Goal: Task Accomplishment & Management: Manage account settings

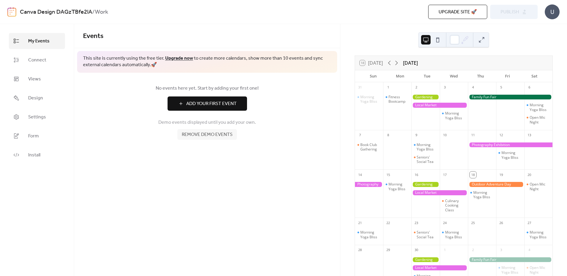
click at [417, 100] on div at bounding box center [425, 110] width 28 height 36
click at [423, 98] on div at bounding box center [425, 97] width 28 height 5
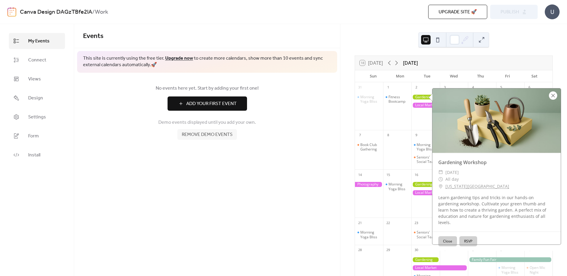
click at [555, 97] on div at bounding box center [553, 95] width 8 height 8
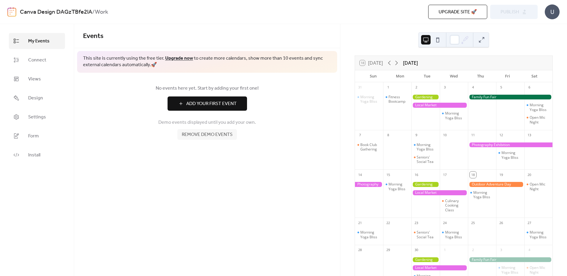
click at [400, 148] on div at bounding box center [397, 153] width 28 height 28
click at [420, 144] on div "Morning Yoga Bliss" at bounding box center [427, 146] width 20 height 9
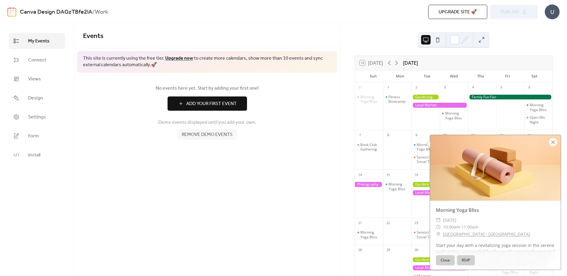
click at [442, 260] on div "Close RSVP" at bounding box center [495, 259] width 131 height 19
click at [442, 260] on button "Close" at bounding box center [445, 260] width 19 height 10
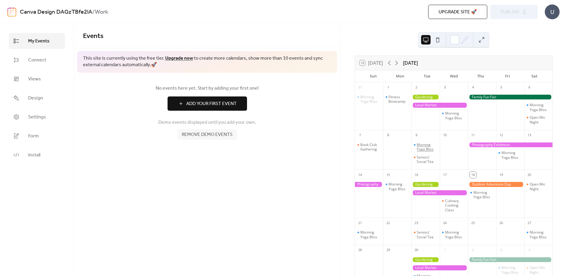
click at [425, 147] on div "Morning Yoga Bliss" at bounding box center [427, 146] width 20 height 9
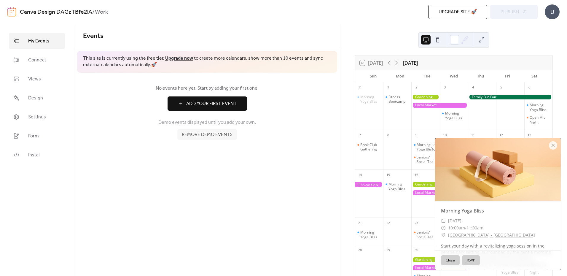
click at [464, 259] on button "RSVP" at bounding box center [471, 260] width 18 height 10
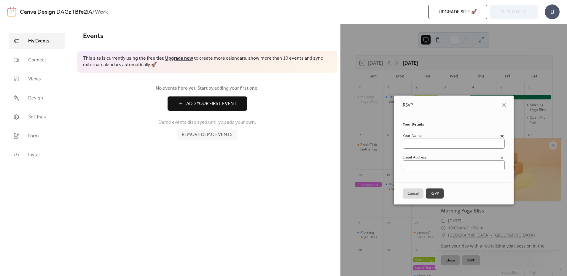
click at [411, 193] on button "Cancel" at bounding box center [413, 193] width 21 height 10
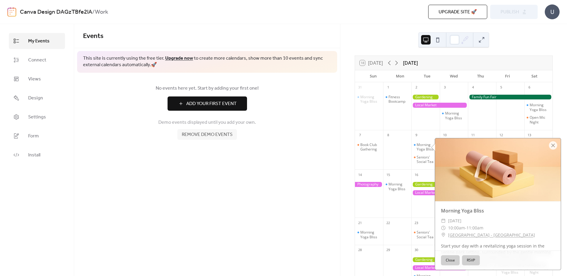
click at [557, 147] on div at bounding box center [498, 169] width 126 height 63
click at [553, 146] on div at bounding box center [553, 145] width 8 height 8
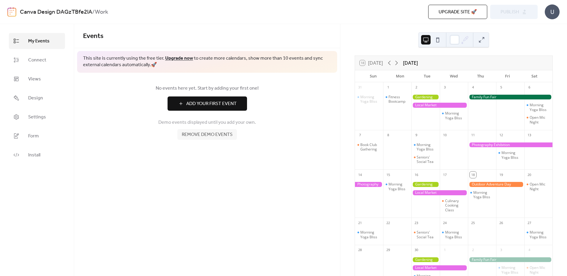
click at [364, 62] on div "18 [DATE]" at bounding box center [371, 62] width 23 height 5
click at [208, 133] on span "Remove demo events" at bounding box center [207, 134] width 51 height 7
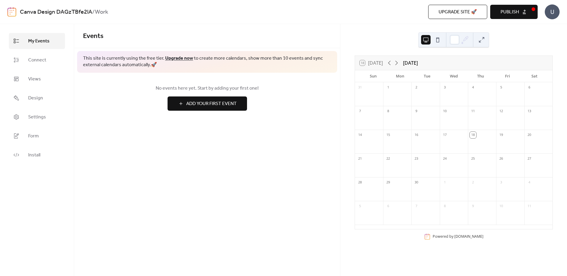
click at [511, 6] on button "Publish" at bounding box center [513, 12] width 47 height 14
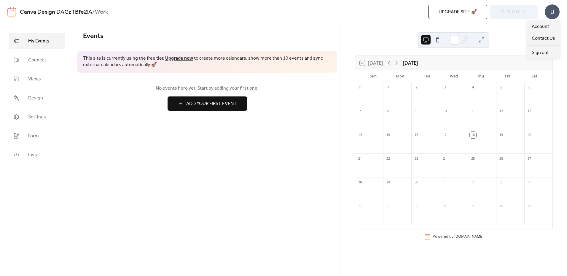
click at [555, 11] on div "U" at bounding box center [552, 11] width 15 height 15
click at [397, 29] on div "18 [DATE] [DATE] Sun Mon Tue Wed Thu Fri Sat 31 1 2 3 4 5 6 7 8 9 10 11 12 13 1…" at bounding box center [453, 150] width 227 height 252
click at [34, 57] on span "Connect" at bounding box center [37, 60] width 18 height 7
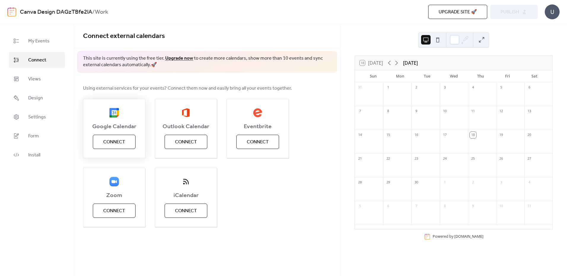
click at [119, 147] on button "Connect" at bounding box center [114, 142] width 43 height 14
click at [112, 142] on div "Google Calendar Connect" at bounding box center [114, 128] width 62 height 59
click at [34, 104] on link "Design" at bounding box center [37, 98] width 56 height 16
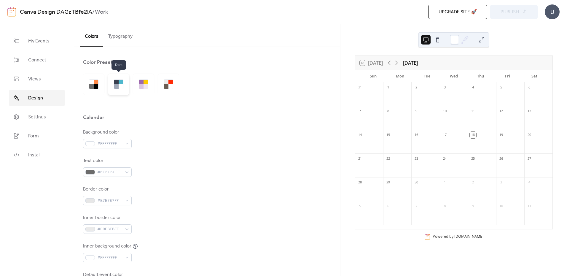
click at [121, 83] on div at bounding box center [121, 82] width 4 height 4
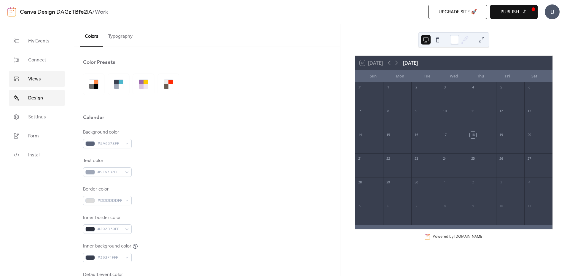
drag, startPoint x: 41, startPoint y: 84, endPoint x: 39, endPoint y: 77, distance: 7.1
click at [41, 83] on link "Views" at bounding box center [37, 79] width 56 height 16
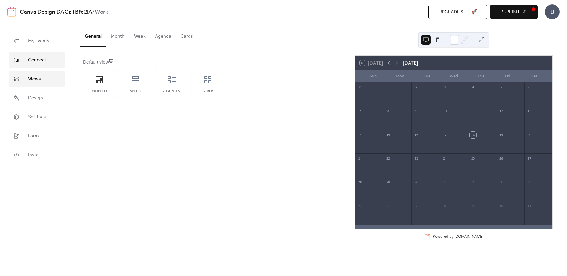
click at [35, 65] on link "Connect" at bounding box center [37, 60] width 56 height 16
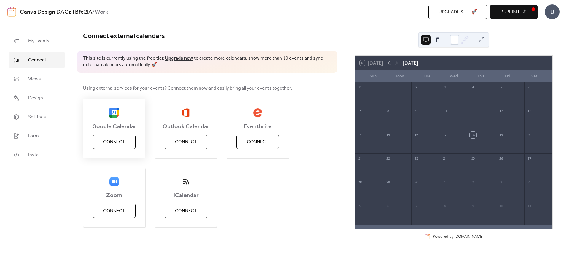
click at [128, 144] on button "Connect" at bounding box center [114, 142] width 43 height 14
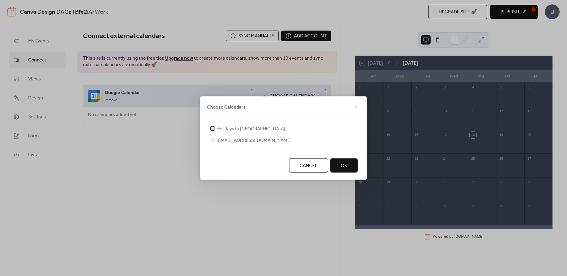
click at [214, 130] on div at bounding box center [212, 128] width 6 height 6
click at [212, 140] on div at bounding box center [213, 140] width 4 height 4
click at [213, 140] on div at bounding box center [213, 140] width 4 height 4
click at [342, 165] on span "OK" at bounding box center [344, 165] width 7 height 7
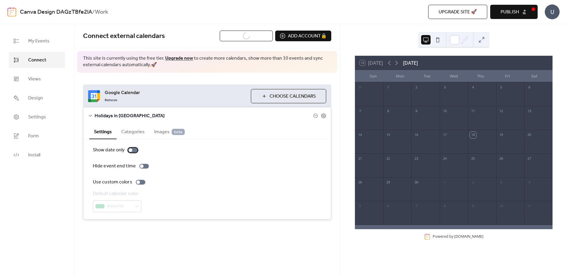
click at [134, 149] on div at bounding box center [132, 150] width 9 height 5
drag, startPoint x: 133, startPoint y: 150, endPoint x: 138, endPoint y: 159, distance: 10.0
click at [133, 150] on div at bounding box center [132, 150] width 9 height 5
click at [130, 131] on button "Categories" at bounding box center [133, 131] width 33 height 15
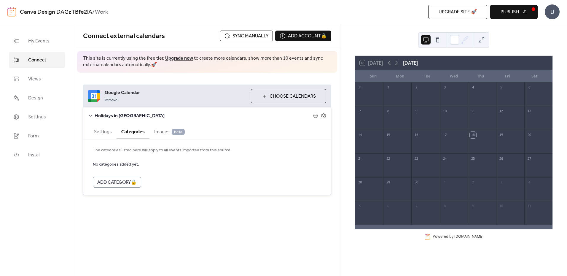
click at [113, 133] on button "Settings" at bounding box center [102, 131] width 27 height 15
click at [154, 130] on span "Images beta" at bounding box center [169, 131] width 31 height 7
click at [95, 133] on button "Settings" at bounding box center [102, 131] width 27 height 15
click at [143, 179] on label "Use custom colors" at bounding box center [120, 181] width 55 height 7
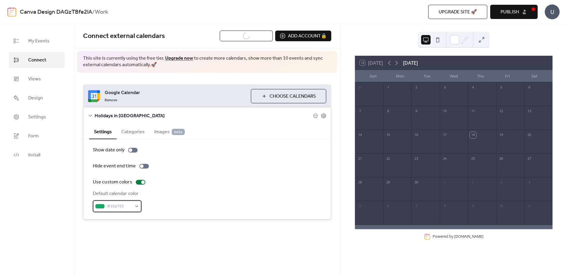
click at [129, 201] on div "#16a765" at bounding box center [117, 206] width 49 height 12
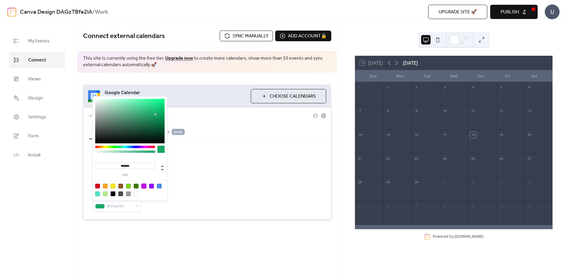
click at [142, 186] on div at bounding box center [143, 186] width 5 height 5
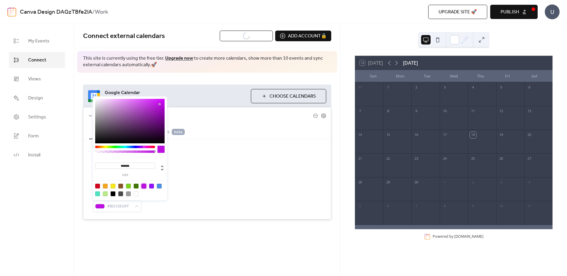
click at [134, 192] on div at bounding box center [136, 193] width 5 height 5
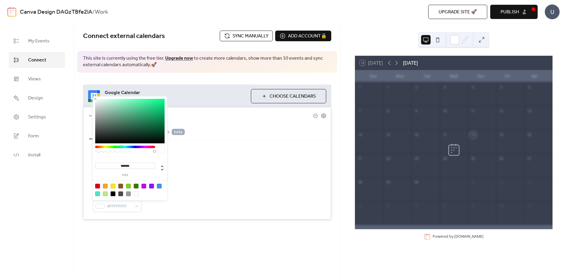
drag, startPoint x: 153, startPoint y: 186, endPoint x: 163, endPoint y: 186, distance: 10.4
click at [152, 186] on div at bounding box center [151, 186] width 5 height 5
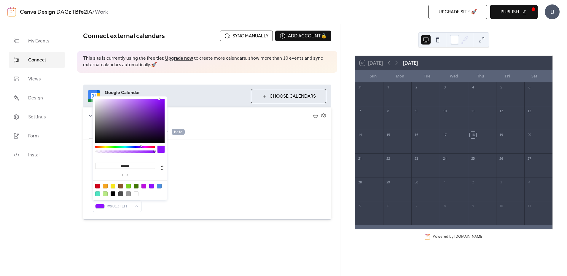
drag, startPoint x: 162, startPoint y: 187, endPoint x: 159, endPoint y: 187, distance: 3.0
click at [159, 187] on div at bounding box center [129, 189] width 75 height 19
click at [159, 187] on div at bounding box center [159, 186] width 5 height 5
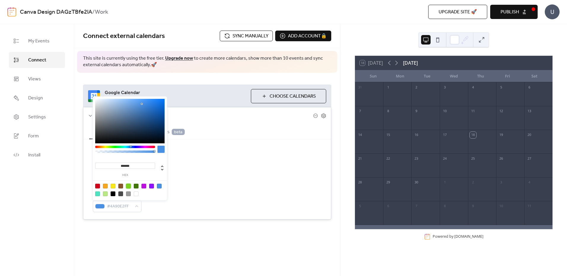
click at [128, 186] on div at bounding box center [128, 186] width 5 height 5
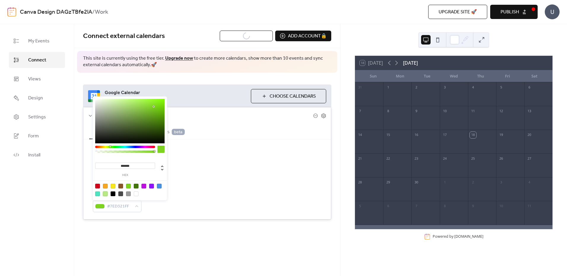
click at [107, 192] on div at bounding box center [105, 193] width 5 height 5
type input "*******"
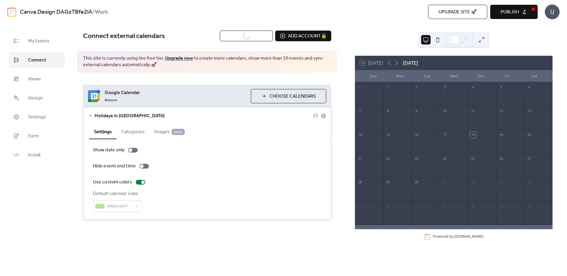
click at [200, 168] on div "Hide event end time" at bounding box center [207, 165] width 229 height 7
click at [139, 170] on div "Show date only Hide event end time Use custom colors Default calendar color #B8…" at bounding box center [207, 179] width 229 height 66
click at [142, 167] on div at bounding box center [143, 166] width 9 height 5
click at [145, 165] on div at bounding box center [147, 166] width 4 height 4
click at [134, 151] on div at bounding box center [132, 150] width 9 height 5
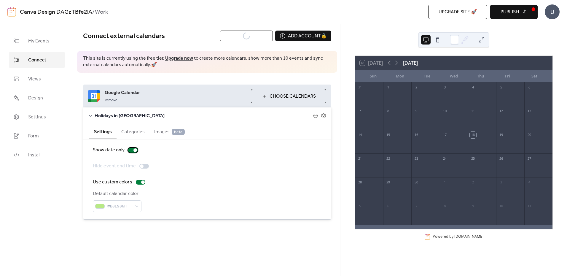
click at [134, 151] on div at bounding box center [135, 150] width 4 height 4
click at [394, 62] on icon at bounding box center [396, 62] width 7 height 7
click at [404, 143] on div at bounding box center [397, 144] width 28 height 5
click at [398, 144] on div at bounding box center [397, 144] width 28 height 5
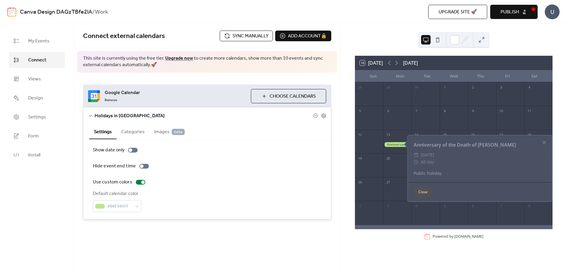
click at [394, 126] on div at bounding box center [397, 121] width 28 height 12
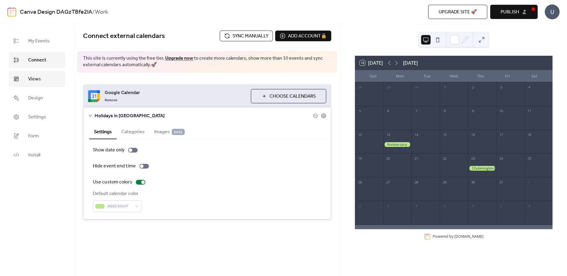
click at [38, 82] on span "Views" at bounding box center [34, 79] width 13 height 7
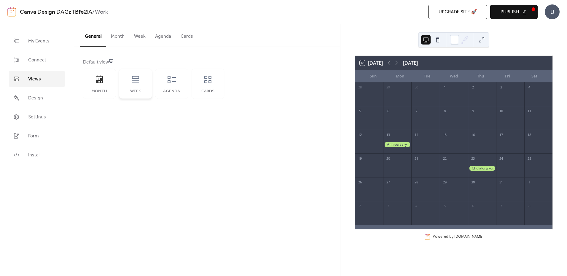
click at [135, 77] on icon at bounding box center [135, 79] width 9 height 9
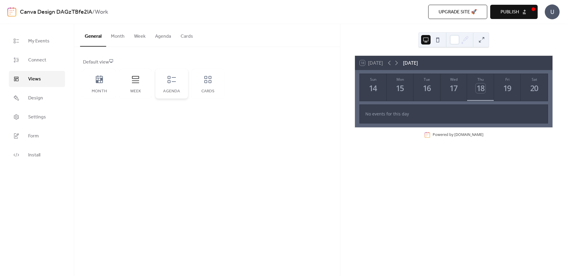
click at [173, 83] on icon at bounding box center [171, 79] width 9 height 9
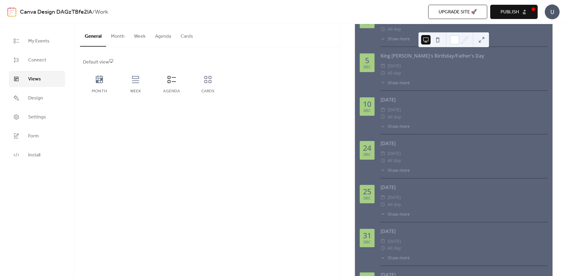
scroll to position [20, 0]
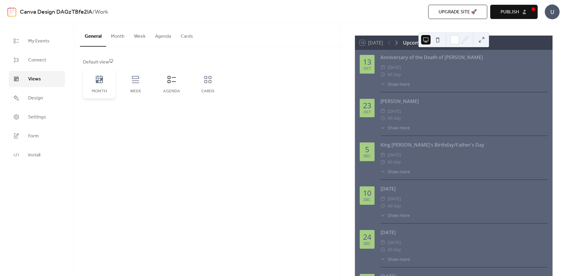
click at [106, 79] on div "Month" at bounding box center [99, 84] width 33 height 30
click at [184, 35] on button "Cards" at bounding box center [187, 35] width 22 height 22
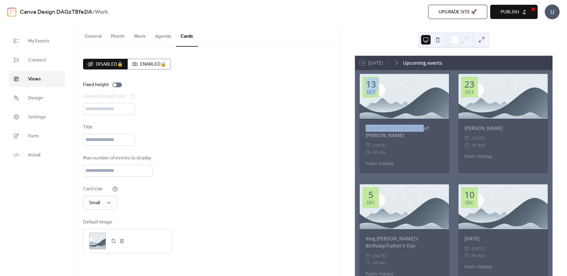
drag, startPoint x: 420, startPoint y: 120, endPoint x: 399, endPoint y: 111, distance: 23.9
click at [399, 111] on div "[DATE] Anniversary of the Death of [PERSON_NAME] ​ [DATE] ​ All day Public holi…" at bounding box center [404, 123] width 89 height 98
click at [399, 110] on div at bounding box center [404, 96] width 89 height 45
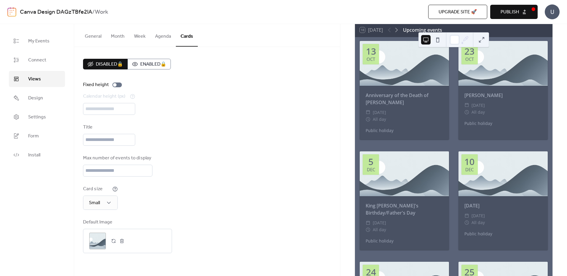
scroll to position [23, 0]
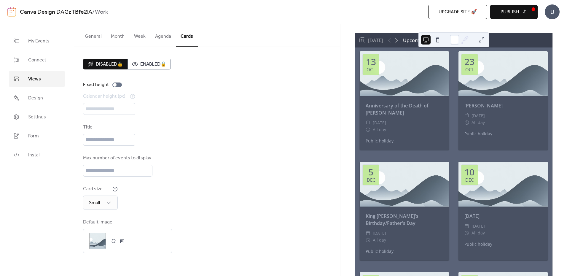
click at [515, 9] on span "Publish" at bounding box center [510, 12] width 18 height 7
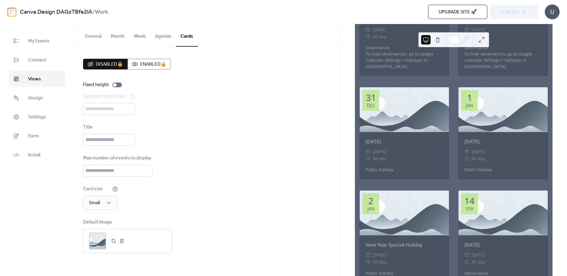
scroll to position [378, 0]
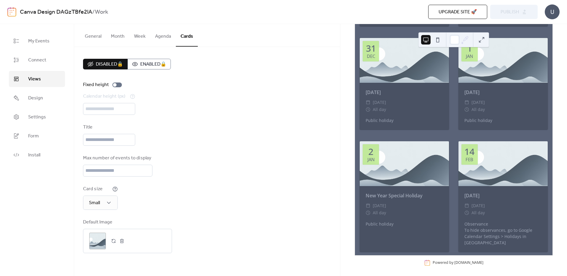
click at [465, 14] on span "Upgrade site 🚀" at bounding box center [458, 12] width 38 height 7
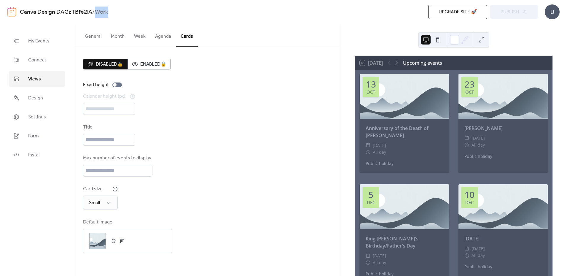
drag, startPoint x: 111, startPoint y: 11, endPoint x: 97, endPoint y: 11, distance: 13.6
click at [97, 11] on div "Canva Design DAGzTBfe2lA / Work" at bounding box center [143, 12] width 247 height 11
copy b "Work"
click at [41, 149] on link "Install" at bounding box center [37, 155] width 56 height 16
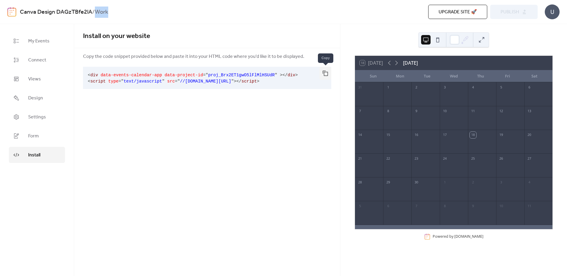
click at [326, 75] on button "button" at bounding box center [325, 73] width 12 height 13
click at [436, 39] on button at bounding box center [437, 39] width 9 height 9
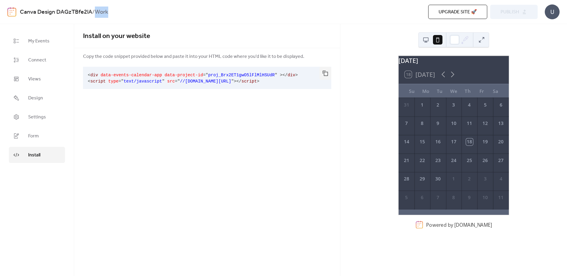
click at [427, 39] on button at bounding box center [425, 39] width 9 height 9
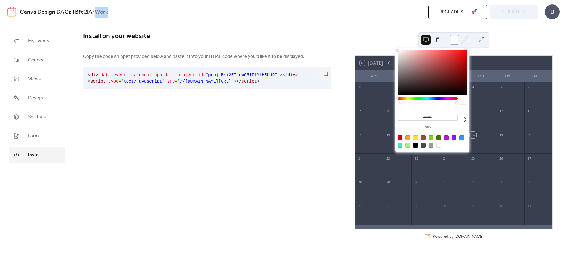
click at [453, 41] on div at bounding box center [454, 39] width 9 height 9
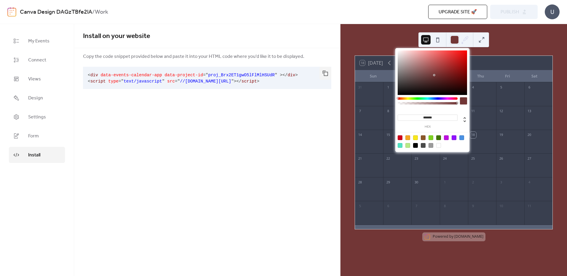
click at [434, 75] on div at bounding box center [432, 72] width 69 height 44
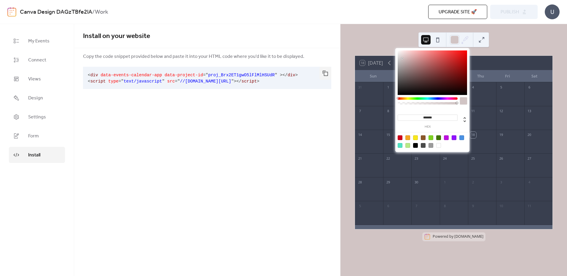
type input "*******"
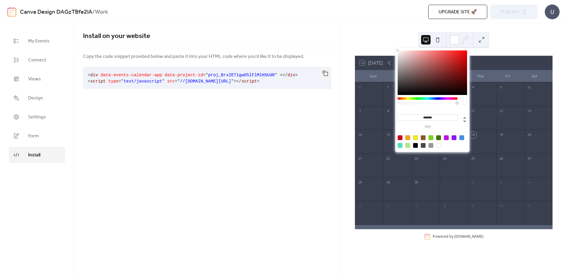
drag, startPoint x: 433, startPoint y: 74, endPoint x: 382, endPoint y: 43, distance: 59.6
click at [382, 43] on body "Canva Design DAGzTBfe2lA / Work Upgrade site 🚀 Preview Publish U My Events Conn…" at bounding box center [283, 138] width 567 height 276
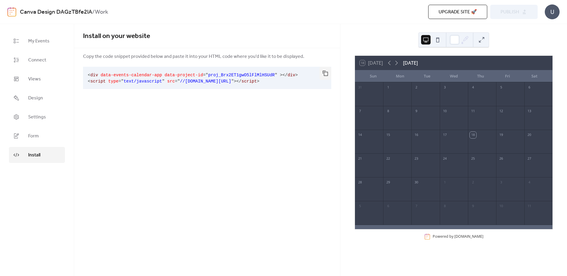
drag, startPoint x: 350, startPoint y: 72, endPoint x: 366, endPoint y: 48, distance: 28.3
click at [350, 72] on div "18 [DATE] [DATE] Sun Mon Tue Wed Thu Fri Sat 31 1 2 3 4 5 6 7 8 9 10 11 12 13 1…" at bounding box center [454, 148] width 208 height 187
drag, startPoint x: 384, startPoint y: 26, endPoint x: 387, endPoint y: 29, distance: 4.2
click at [386, 28] on div "18 [DATE] [DATE] Sun Mon Tue Wed Thu Fri Sat 31 1 2 3 4 5 6 7 8 9 10 11 12 13 1…" at bounding box center [453, 150] width 227 height 252
drag, startPoint x: 454, startPoint y: 39, endPoint x: 450, endPoint y: 41, distance: 4.3
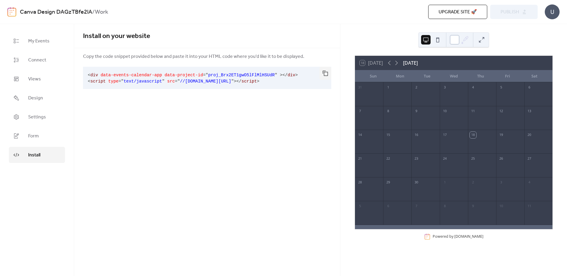
click at [454, 39] on div at bounding box center [454, 39] width 9 height 9
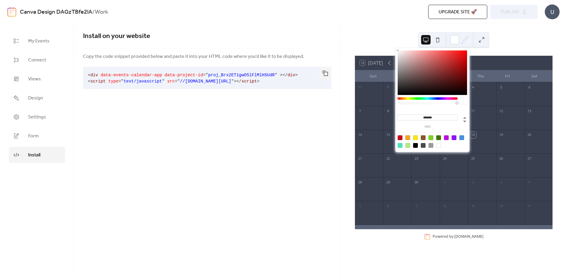
click at [337, 95] on div "Install on your website Copy the code snippet provided below and paste it into …" at bounding box center [207, 63] width 266 height 79
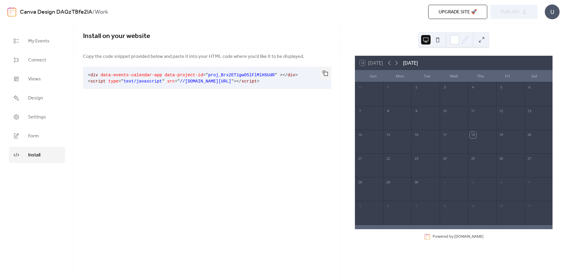
drag, startPoint x: 425, startPoint y: 37, endPoint x: 422, endPoint y: 39, distance: 3.2
click at [424, 38] on button at bounding box center [425, 39] width 9 height 9
click at [203, 130] on div "Install on your website Copy the code snippet provided below and paste it into …" at bounding box center [207, 150] width 266 height 252
click at [42, 130] on link "Form" at bounding box center [37, 136] width 56 height 16
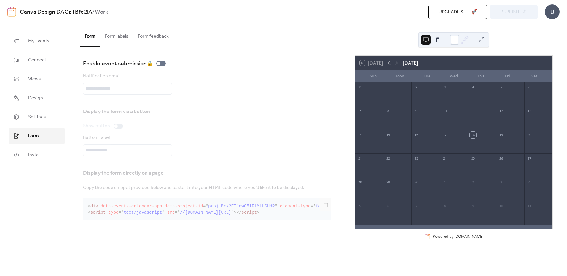
drag, startPoint x: 122, startPoint y: 34, endPoint x: 148, endPoint y: 36, distance: 26.5
click at [122, 34] on button "Form labels" at bounding box center [116, 35] width 33 height 22
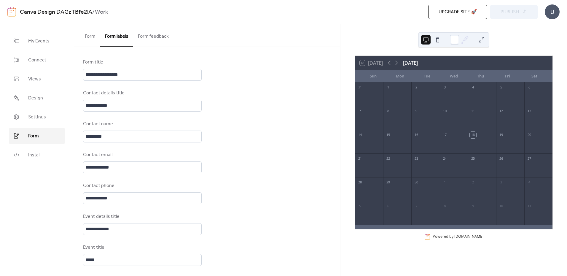
click at [159, 36] on button "Form feedback" at bounding box center [153, 35] width 40 height 22
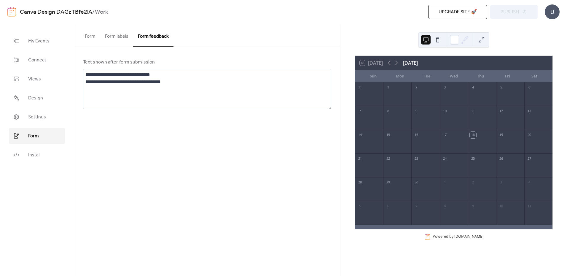
click at [94, 35] on button "Form" at bounding box center [90, 35] width 20 height 22
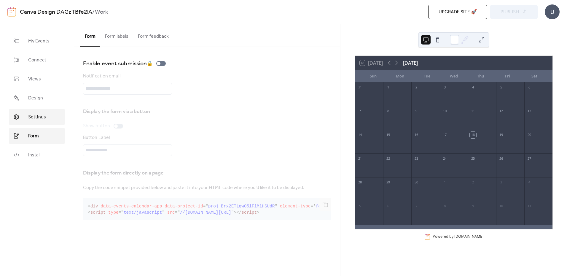
click at [41, 120] on span "Settings" at bounding box center [37, 117] width 18 height 7
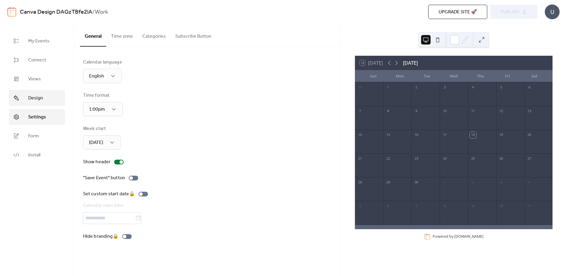
click at [44, 95] on link "Design" at bounding box center [37, 98] width 56 height 16
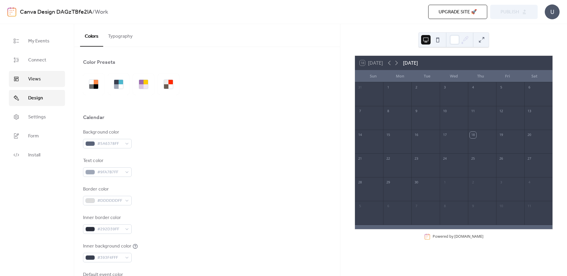
click at [47, 76] on link "Views" at bounding box center [37, 79] width 56 height 16
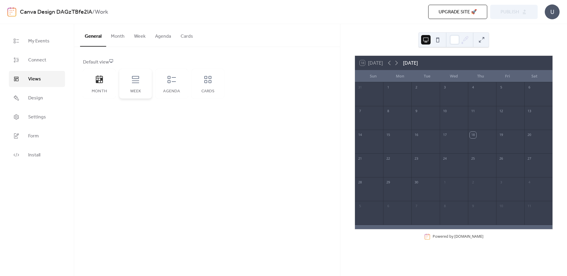
drag, startPoint x: 92, startPoint y: 89, endPoint x: 146, endPoint y: 89, distance: 54.6
click at [93, 89] on div "Month" at bounding box center [99, 91] width 21 height 5
click at [149, 88] on div "Week" at bounding box center [135, 84] width 33 height 30
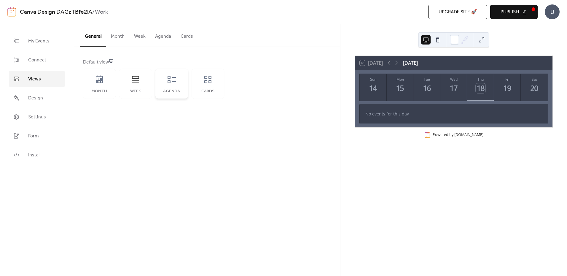
click at [175, 82] on icon at bounding box center [172, 79] width 8 height 7
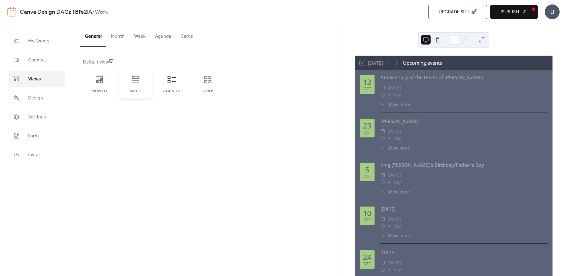
click at [141, 85] on div "Week" at bounding box center [135, 84] width 33 height 30
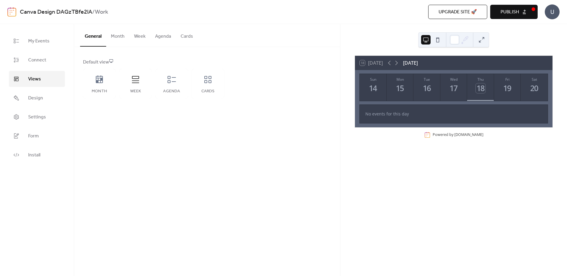
click at [158, 38] on button "Agenda" at bounding box center [162, 35] width 25 height 22
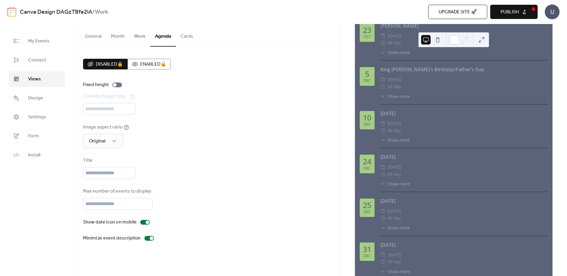
scroll to position [20, 0]
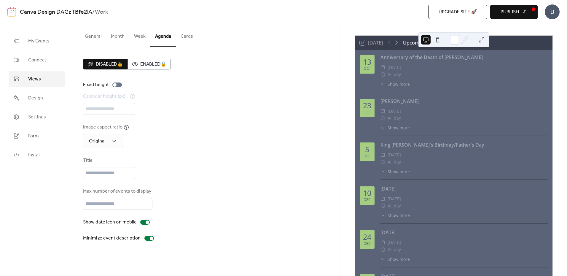
click at [533, 8] on button "Publish" at bounding box center [513, 12] width 47 height 14
click at [33, 152] on span "Install" at bounding box center [34, 155] width 12 height 7
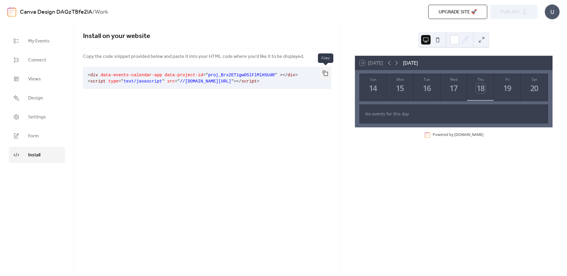
click at [326, 70] on button "button" at bounding box center [325, 73] width 12 height 13
click at [10, 79] on link "Views" at bounding box center [37, 79] width 56 height 16
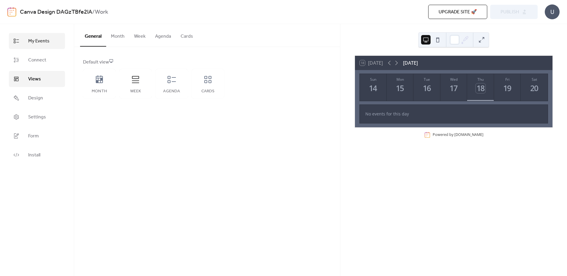
click at [40, 43] on span "My Events" at bounding box center [38, 41] width 21 height 7
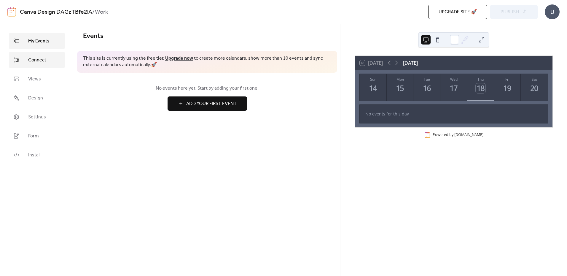
click at [47, 54] on link "Connect" at bounding box center [37, 60] width 56 height 16
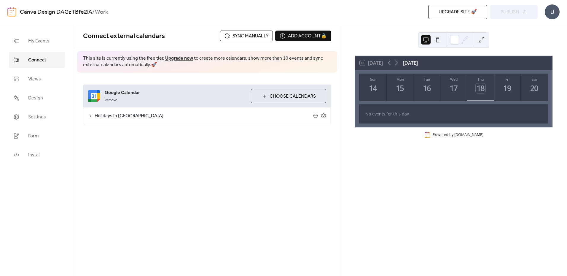
drag, startPoint x: 44, startPoint y: 74, endPoint x: 43, endPoint y: 58, distance: 15.5
click at [44, 73] on link "Views" at bounding box center [37, 79] width 56 height 16
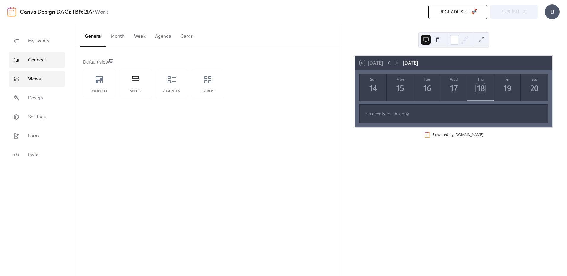
click at [42, 58] on span "Connect" at bounding box center [37, 60] width 18 height 7
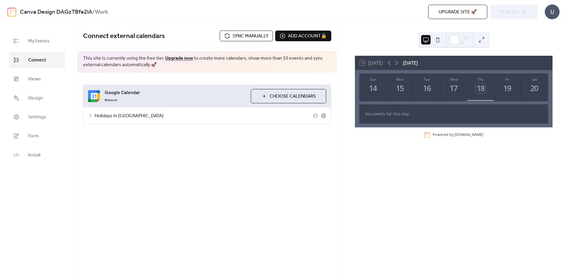
drag, startPoint x: 250, startPoint y: 34, endPoint x: 159, endPoint y: 16, distance: 92.8
click at [162, 15] on div "Canva Design DAGzTBfe2lA / Work Upgrade site 🚀 Preview Publish U My Events Conn…" at bounding box center [283, 138] width 567 height 276
click at [26, 64] on link "Connect" at bounding box center [37, 60] width 56 height 16
click at [41, 45] on span "My Events" at bounding box center [38, 41] width 21 height 7
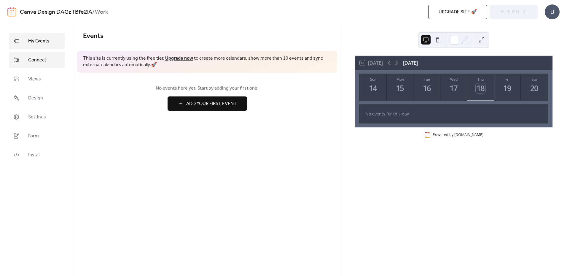
click at [41, 60] on span "Connect" at bounding box center [37, 60] width 18 height 7
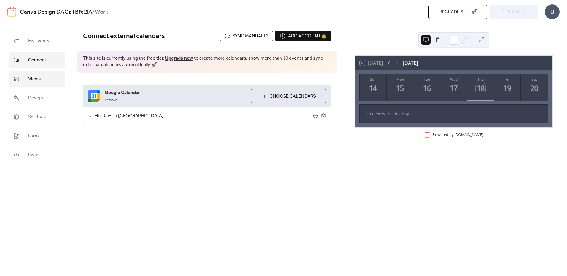
click at [44, 78] on link "Views" at bounding box center [37, 79] width 56 height 16
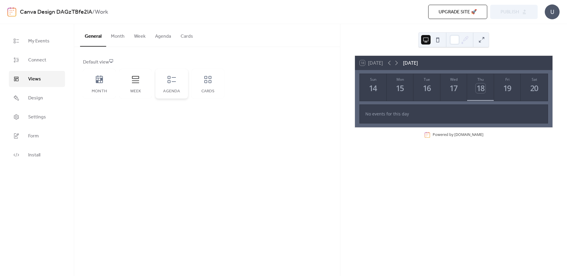
click at [166, 90] on div "Agenda" at bounding box center [171, 91] width 21 height 5
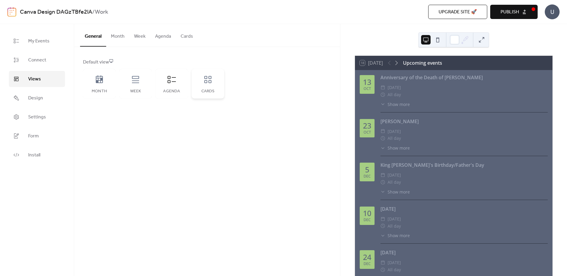
click at [203, 85] on div "Cards" at bounding box center [208, 84] width 33 height 30
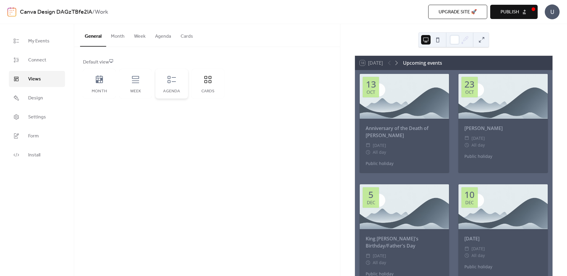
click at [175, 86] on div "Agenda" at bounding box center [171, 84] width 33 height 30
click at [204, 86] on div "Cards" at bounding box center [208, 84] width 33 height 30
click at [42, 63] on span "Connect" at bounding box center [37, 60] width 18 height 7
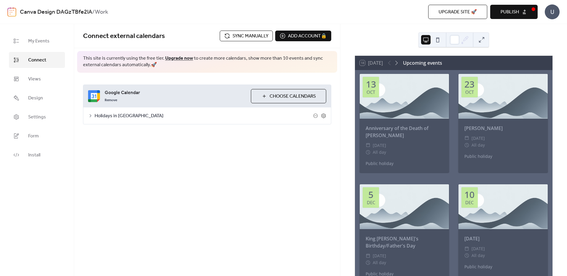
click at [249, 36] on span "Sync manually" at bounding box center [250, 36] width 36 height 7
click at [501, 12] on span "Publish" at bounding box center [510, 12] width 18 height 7
click at [32, 156] on span "Install" at bounding box center [34, 155] width 12 height 7
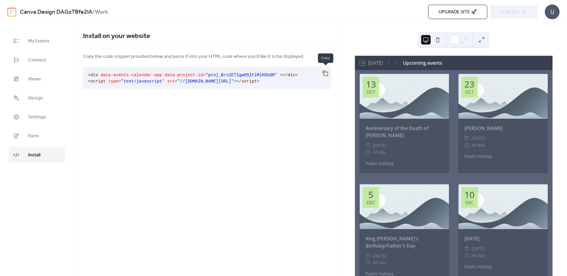
click at [323, 73] on button "button" at bounding box center [325, 73] width 12 height 13
